Goal: Task Accomplishment & Management: Use online tool/utility

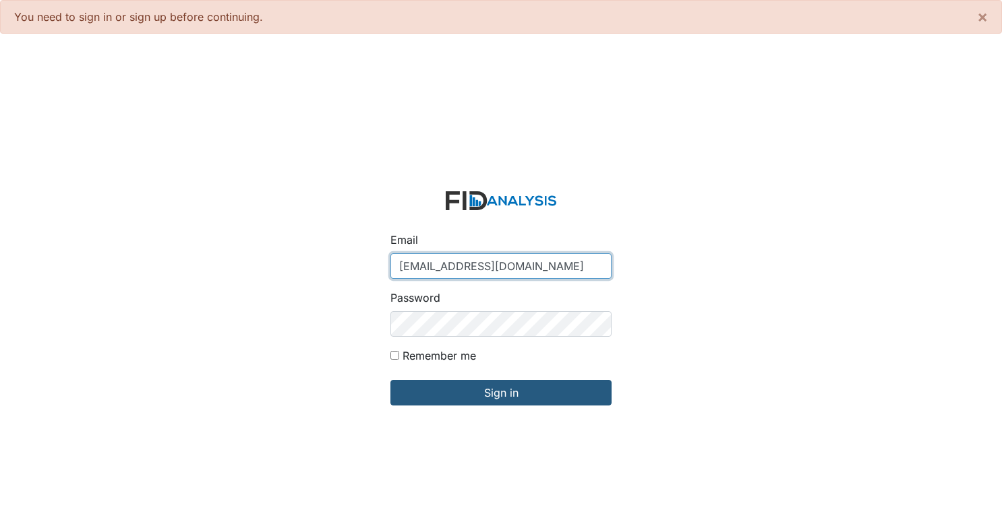
drag, startPoint x: 493, startPoint y: 271, endPoint x: 465, endPoint y: 275, distance: 28.6
click at [465, 275] on input "[EMAIL_ADDRESS][DOMAIN_NAME]" at bounding box center [500, 266] width 221 height 26
type input "[EMAIL_ADDRESS][DOMAIN_NAME]"
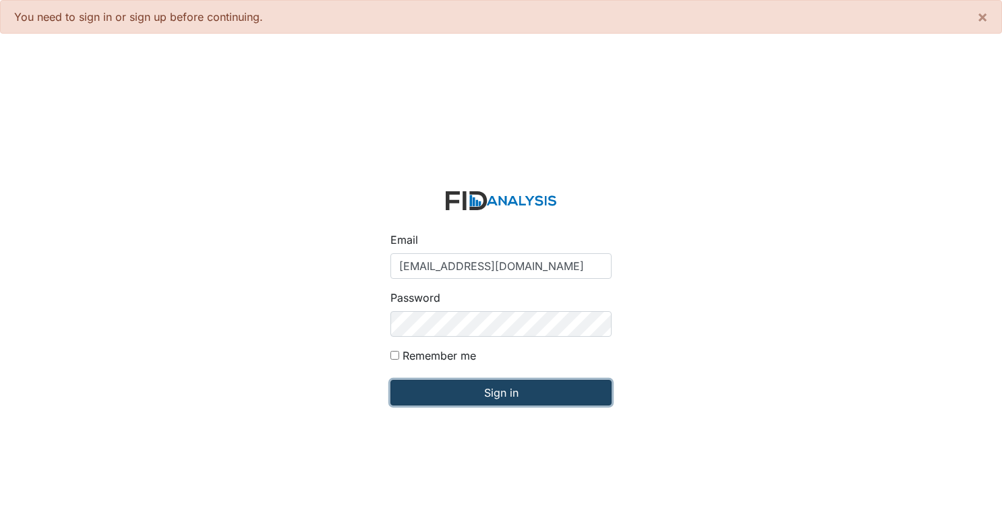
click at [487, 399] on input "Sign in" at bounding box center [500, 393] width 221 height 26
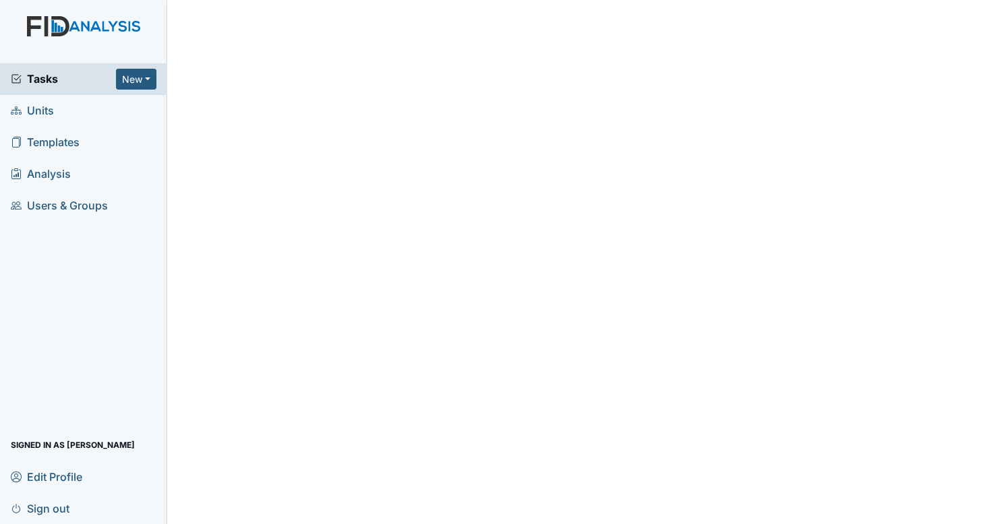
click at [487, 399] on main "Edit Profile × Your profile has been updated. First name Zach Last name Smith E…" at bounding box center [584, 262] width 835 height 524
click at [92, 67] on div "Tasks New Form Inspection Document Bundle" at bounding box center [83, 79] width 167 height 32
